Goal: Navigation & Orientation: Find specific page/section

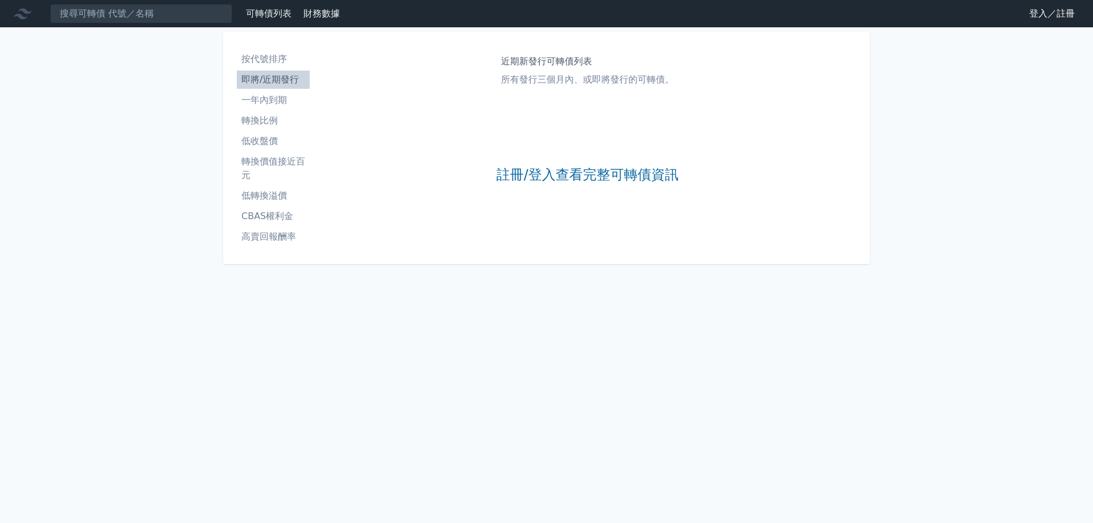
click at [1036, 19] on link "登入／註冊" at bounding box center [1052, 14] width 64 height 18
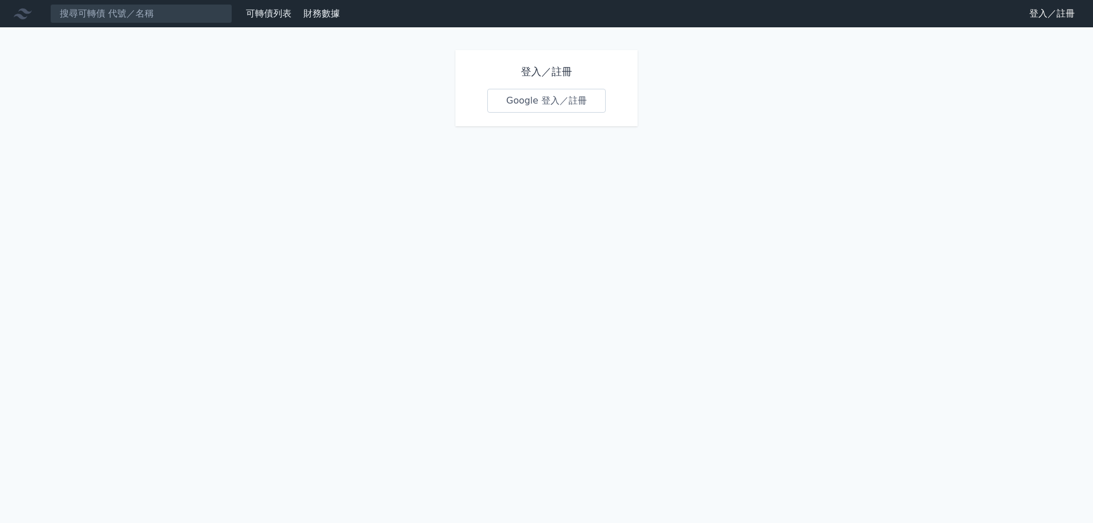
click at [562, 101] on link "Google 登入／註冊" at bounding box center [546, 101] width 118 height 24
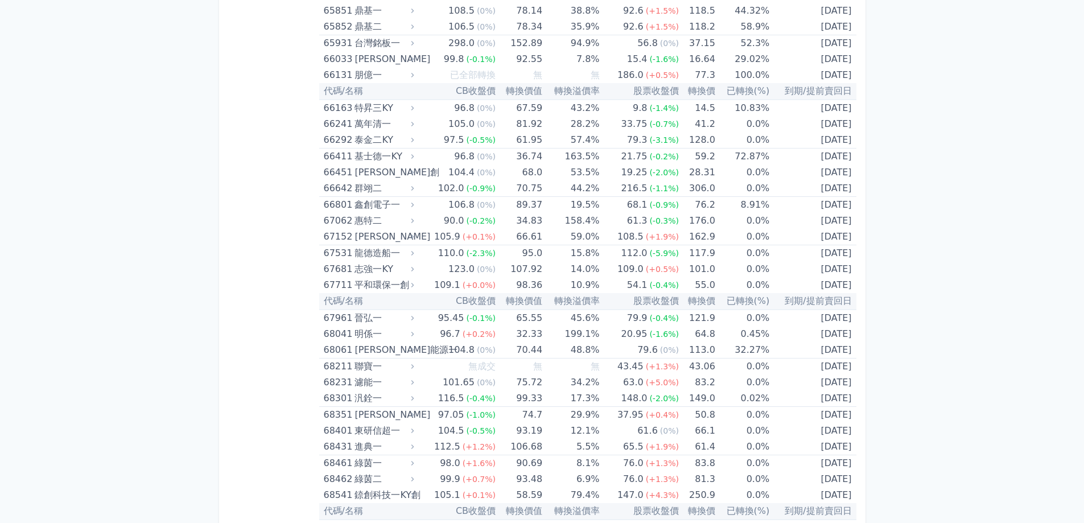
scroll to position [5520, 0]
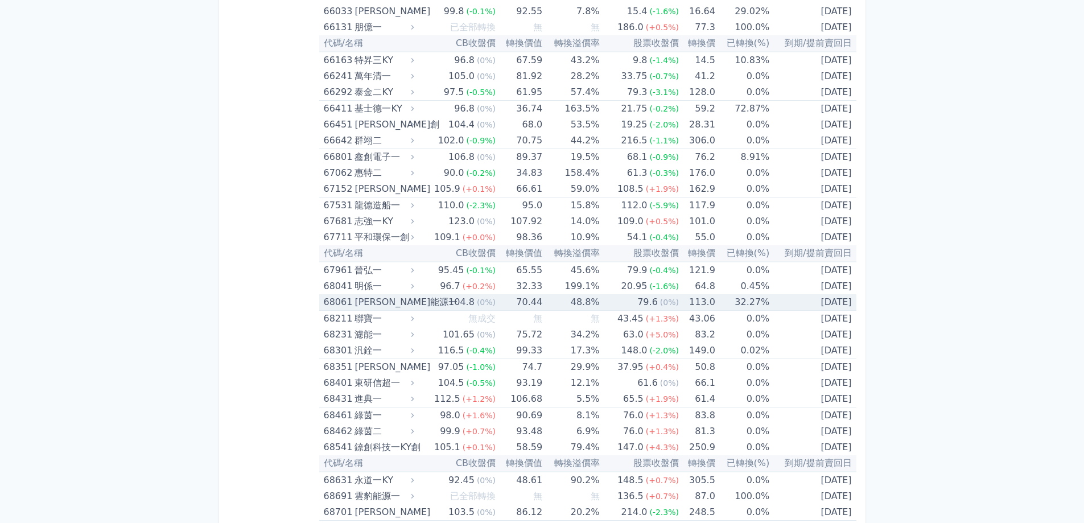
click at [400, 295] on div "[PERSON_NAME]能源一" at bounding box center [383, 302] width 57 height 16
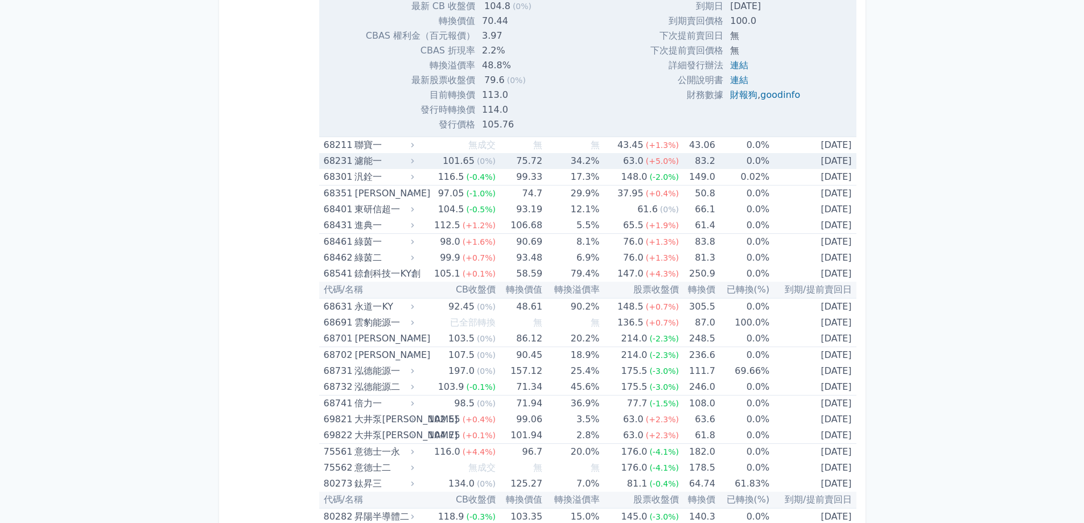
scroll to position [6089, 0]
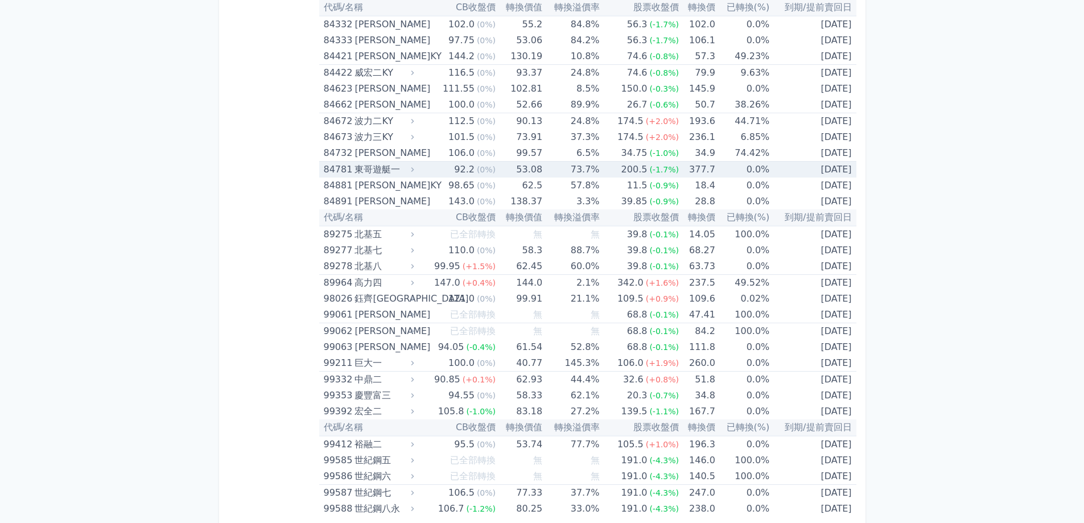
scroll to position [6988, 0]
